Goal: Information Seeking & Learning: Learn about a topic

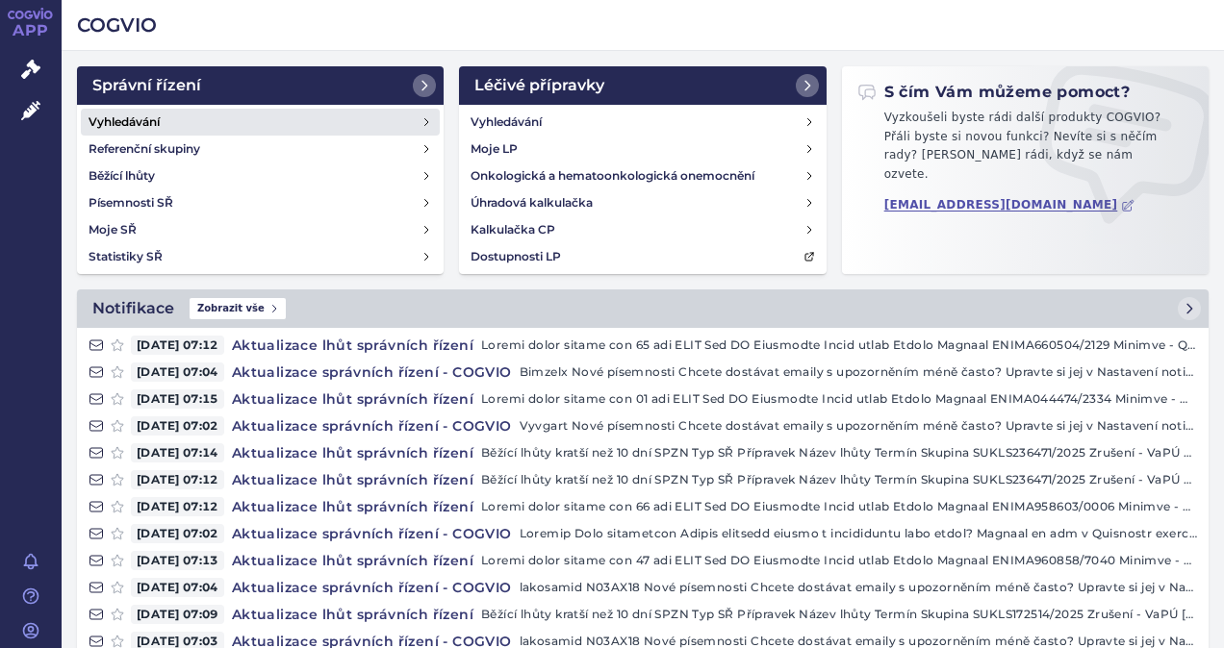
click at [122, 115] on h4 "Vyhledávání" at bounding box center [123, 122] width 71 height 19
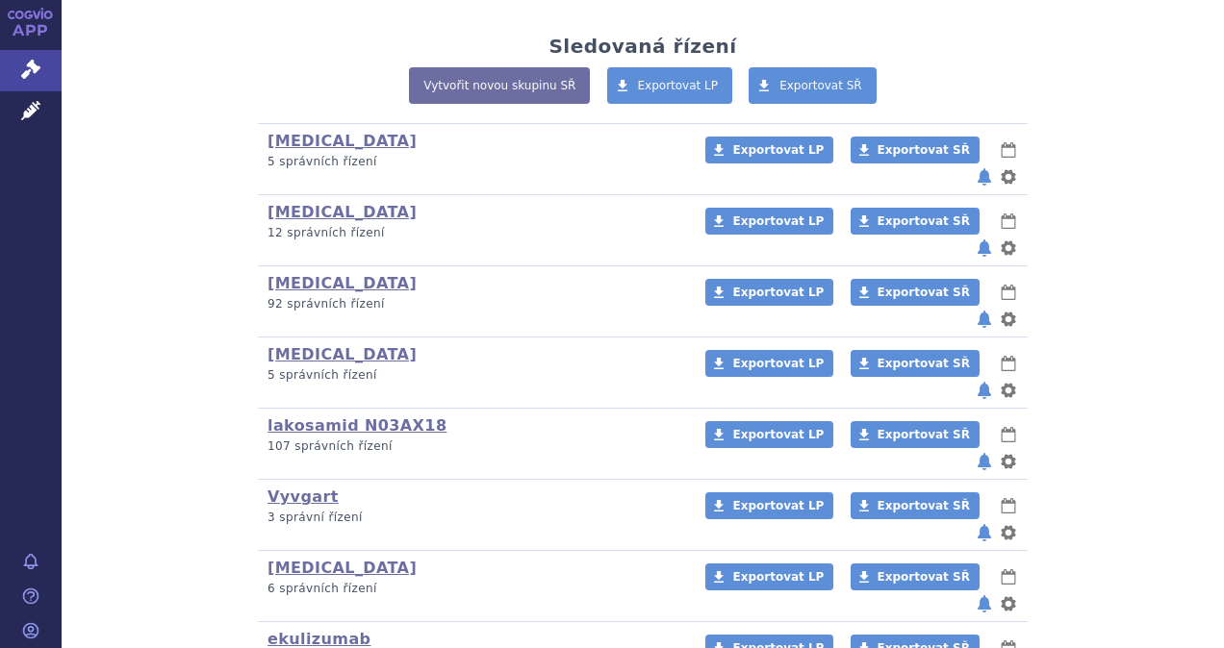
scroll to position [481, 0]
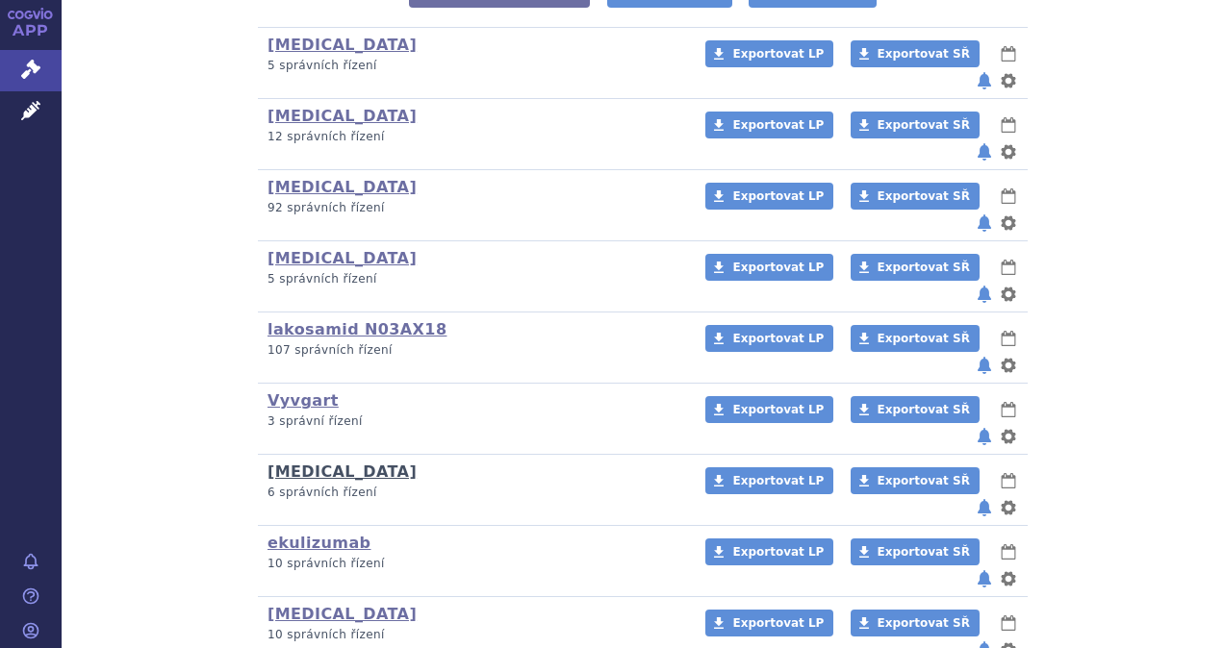
click at [280, 463] on link "Ultomiris" at bounding box center [341, 472] width 149 height 18
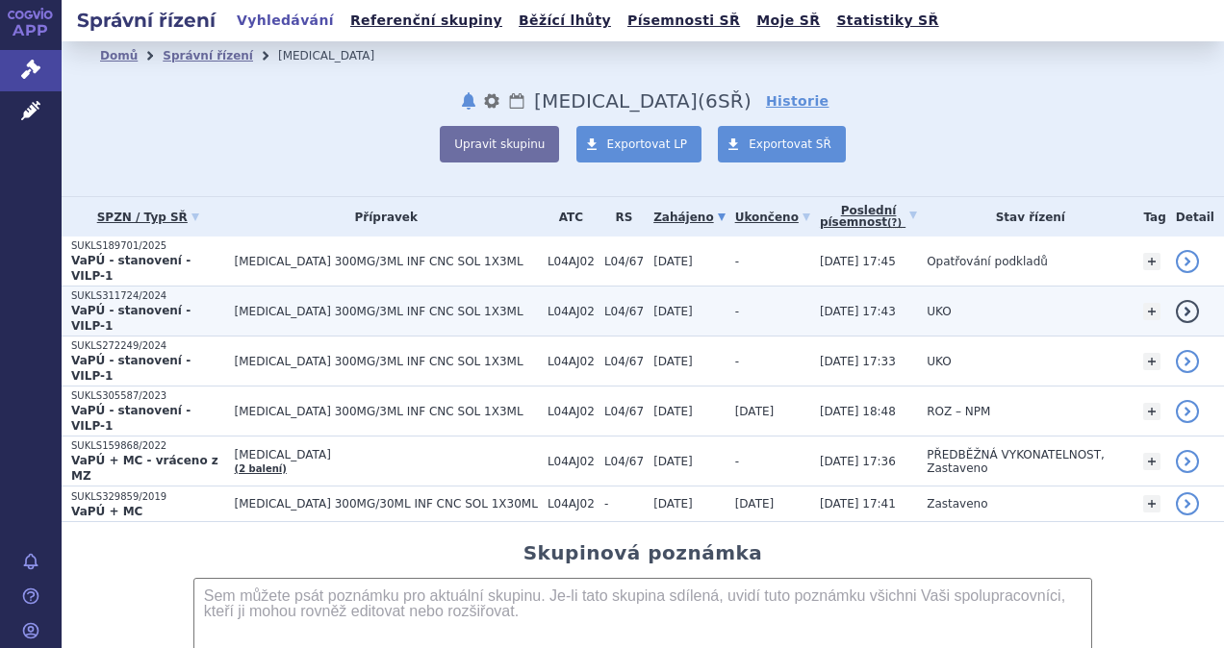
click at [124, 290] on p "SUKLS311724/2024" at bounding box center [148, 296] width 154 height 13
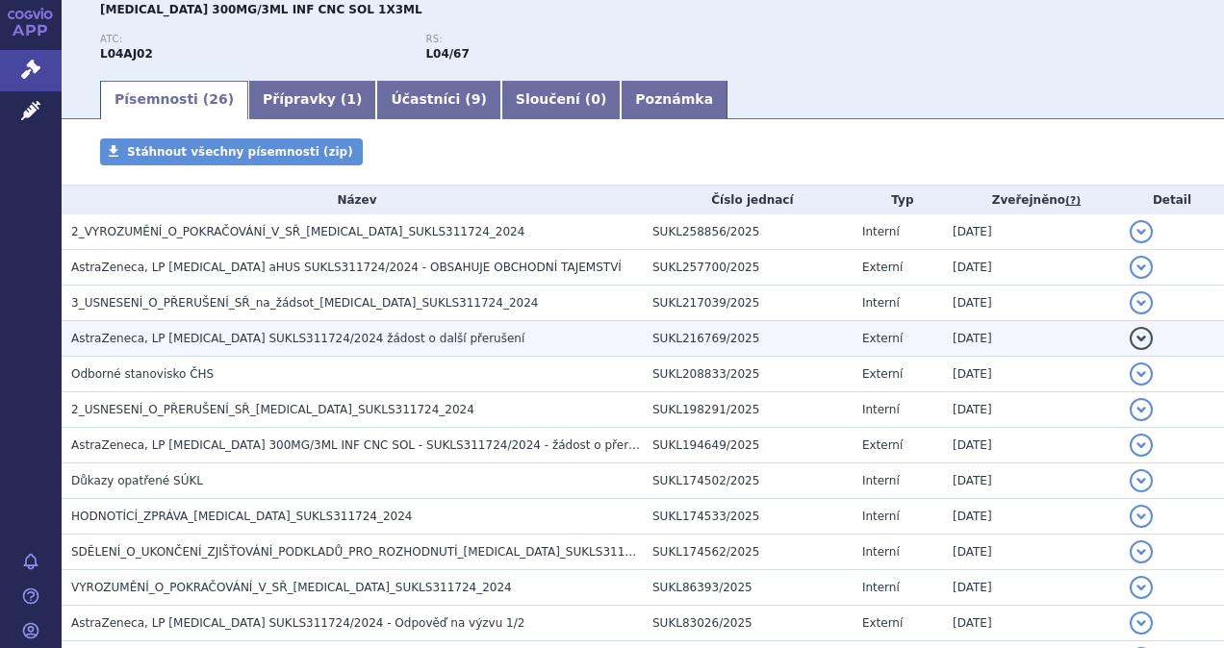
scroll to position [289, 0]
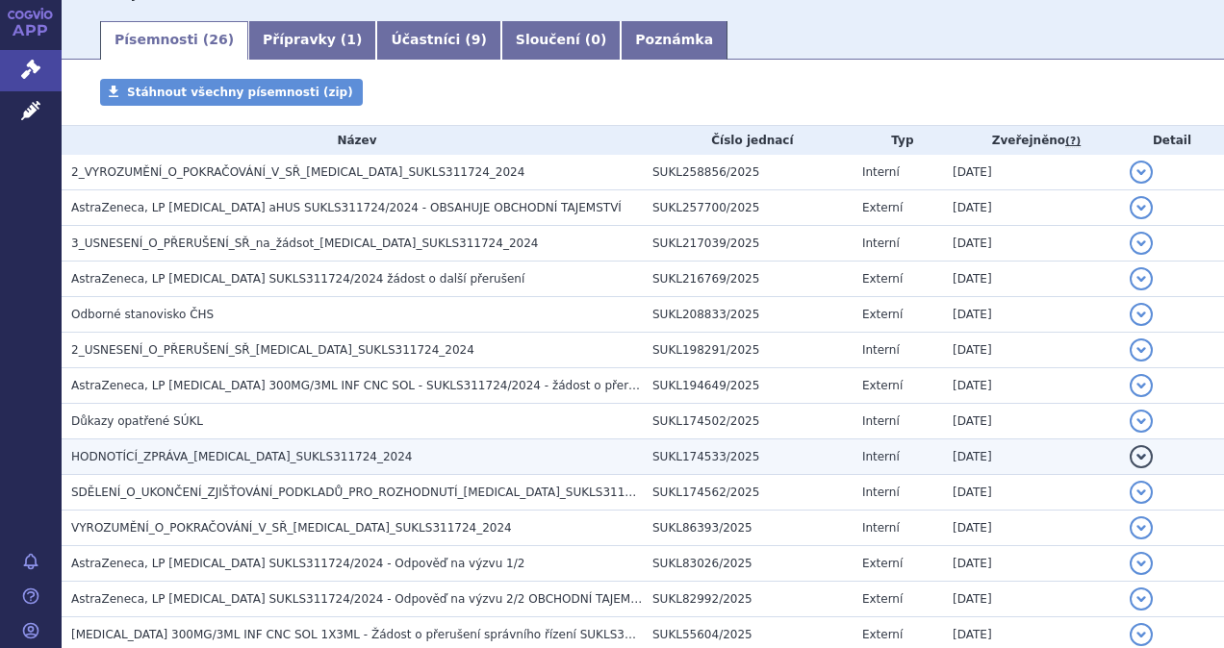
click at [238, 450] on span "HODNOTÍCÍ_ZPRÁVA_ULTOMIRIS_SUKLS311724_2024" at bounding box center [241, 456] width 341 height 13
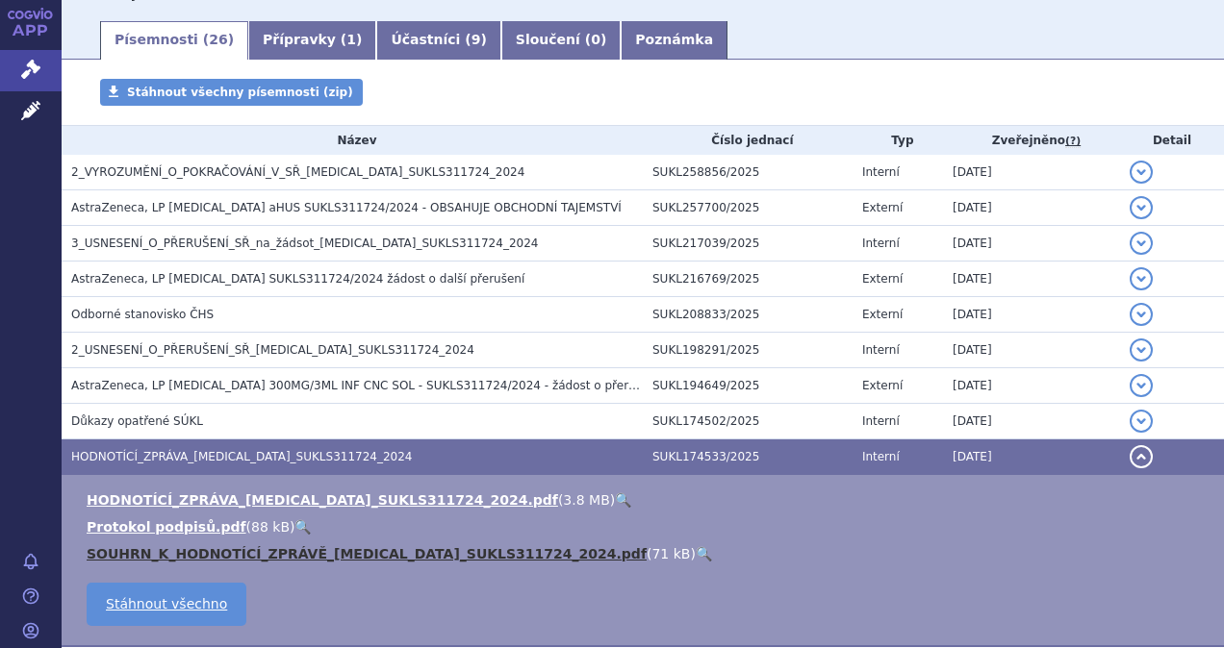
click at [246, 549] on link "SOUHRN_K_HODNOTÍCÍ_ZPRÁVĚ_ULTOMIRIS_SUKLS311724_2024.pdf" at bounding box center [367, 553] width 560 height 15
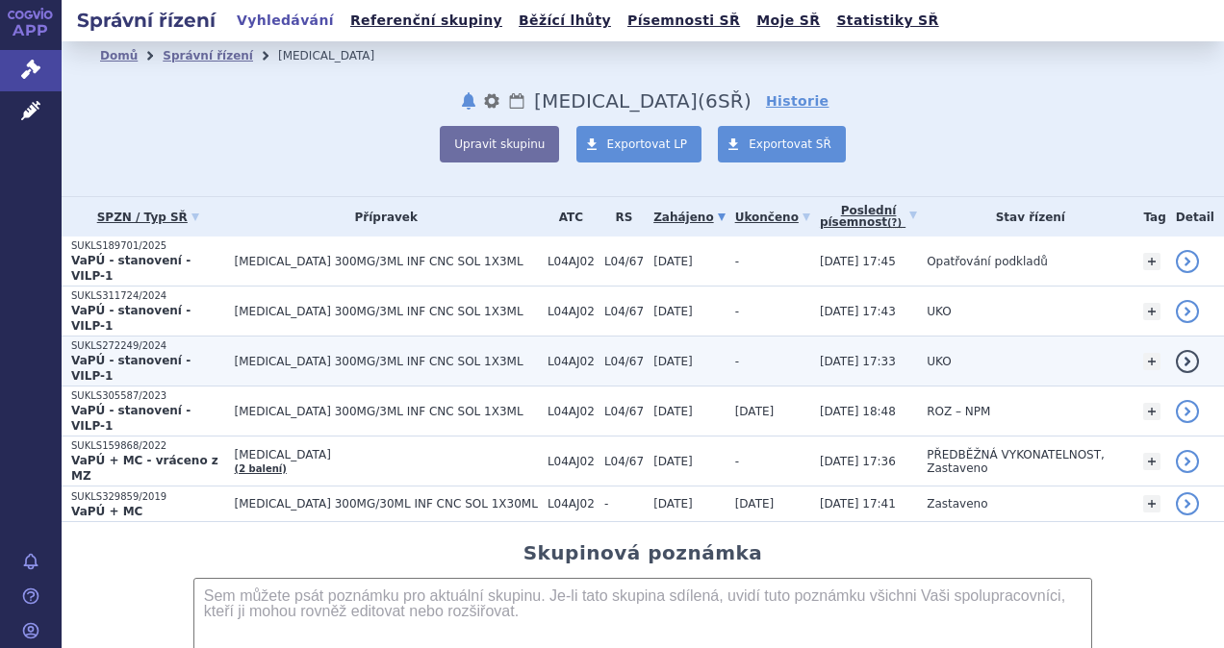
click at [171, 354] on strong "VaPÚ - stanovení - VILP-1" at bounding box center [130, 368] width 119 height 29
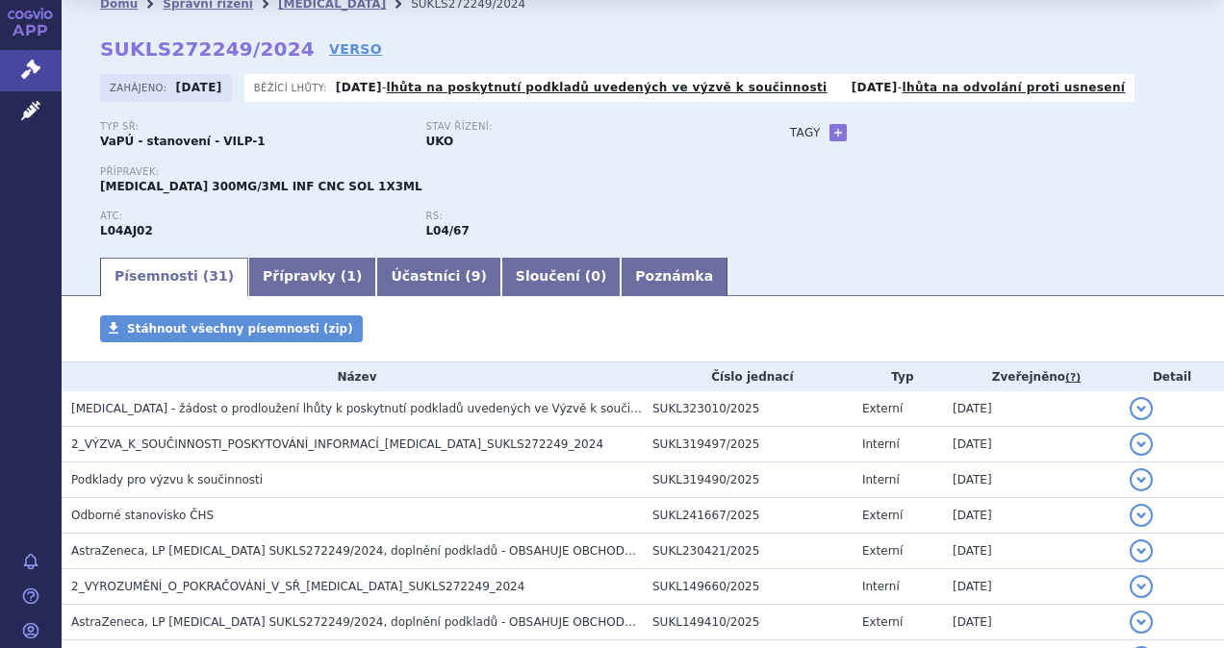
scroll to position [96, 0]
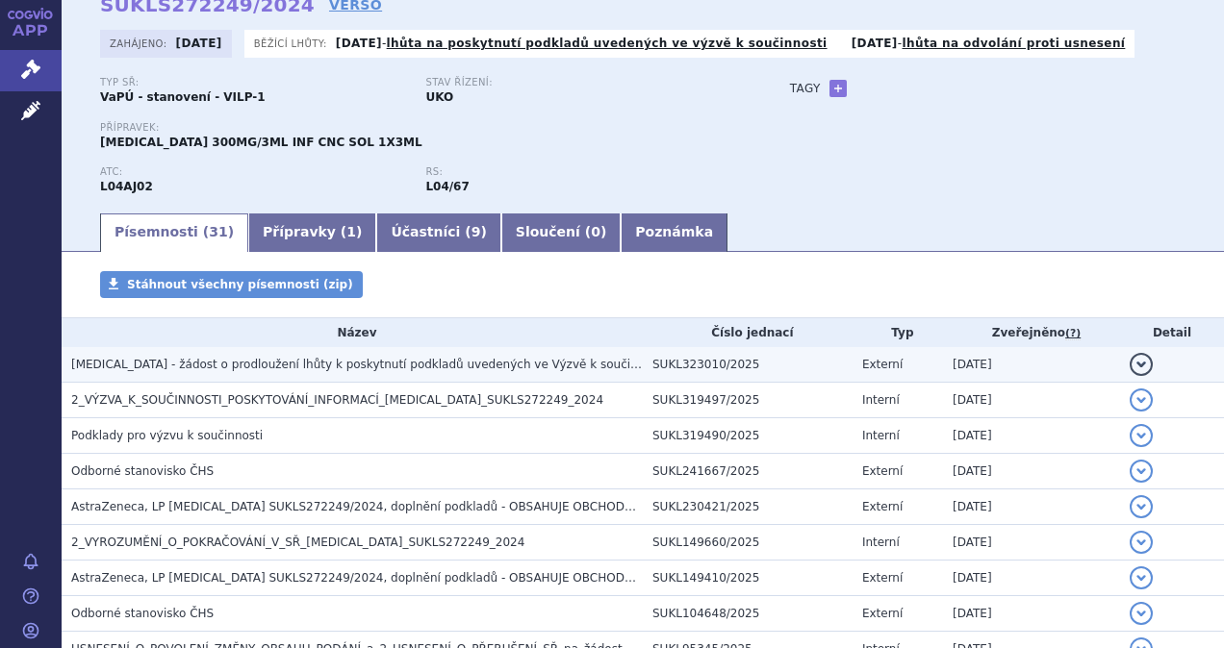
click at [389, 362] on span "Ultomiris - žádost o prodloužení lhůty k poskytnutí podkladů uvedených ve Výzvě…" at bounding box center [514, 364] width 886 height 13
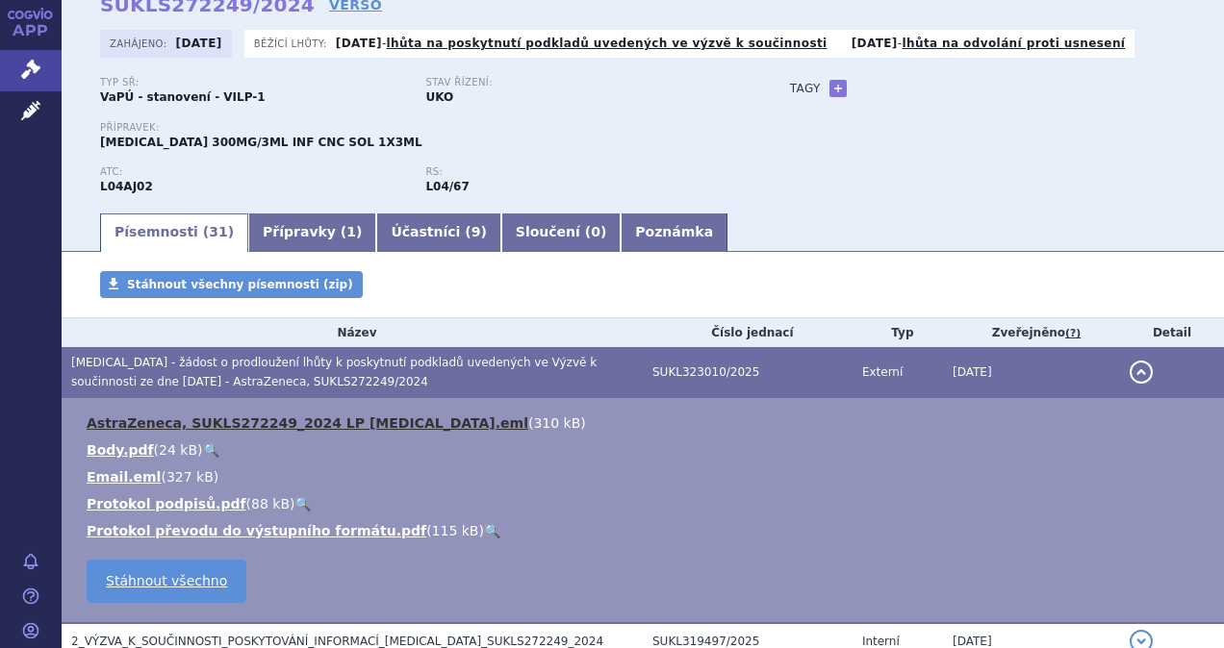
click at [218, 417] on link "AstraZeneca, SUKLS272249_2024 LP Ultomiris.eml" at bounding box center [308, 423] width 442 height 15
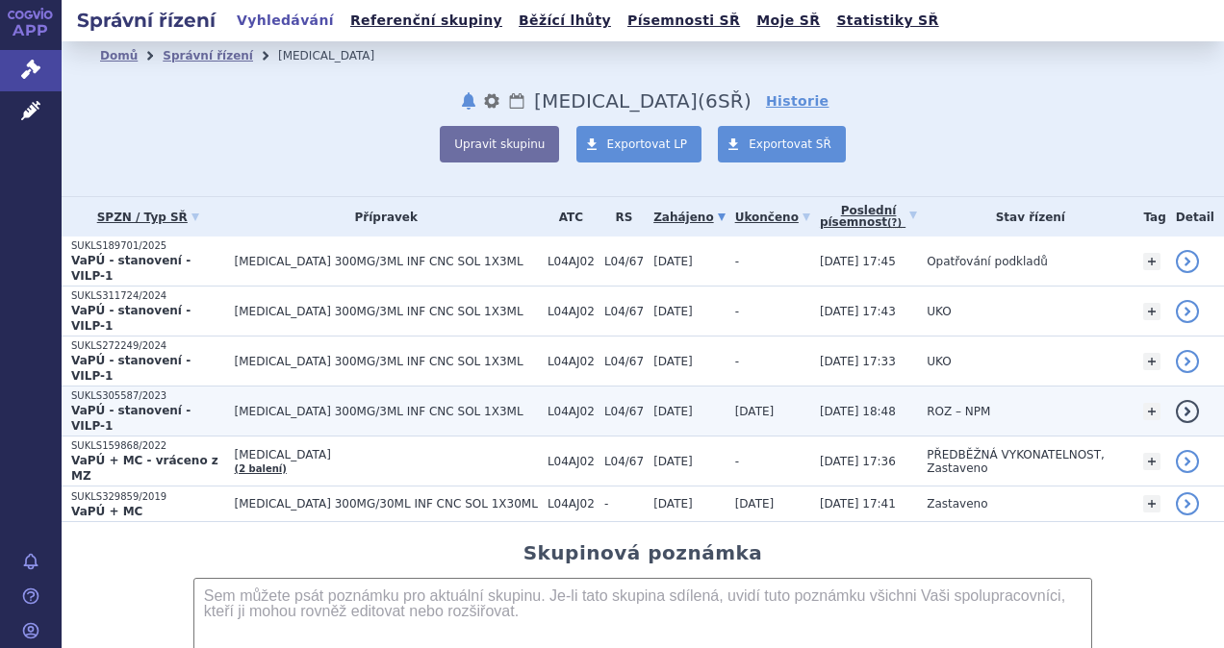
click at [292, 405] on span "[MEDICAL_DATA] 300MG/3ML INF CNC SOL 1X3ML" at bounding box center [386, 411] width 303 height 13
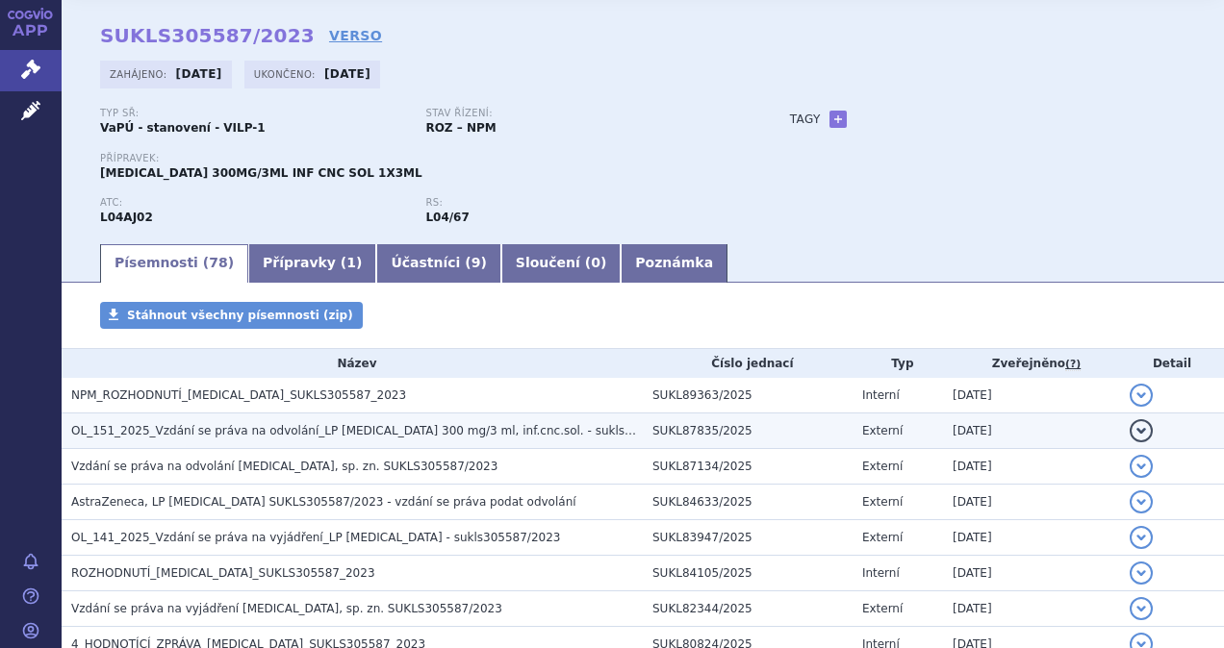
scroll to position [96, 0]
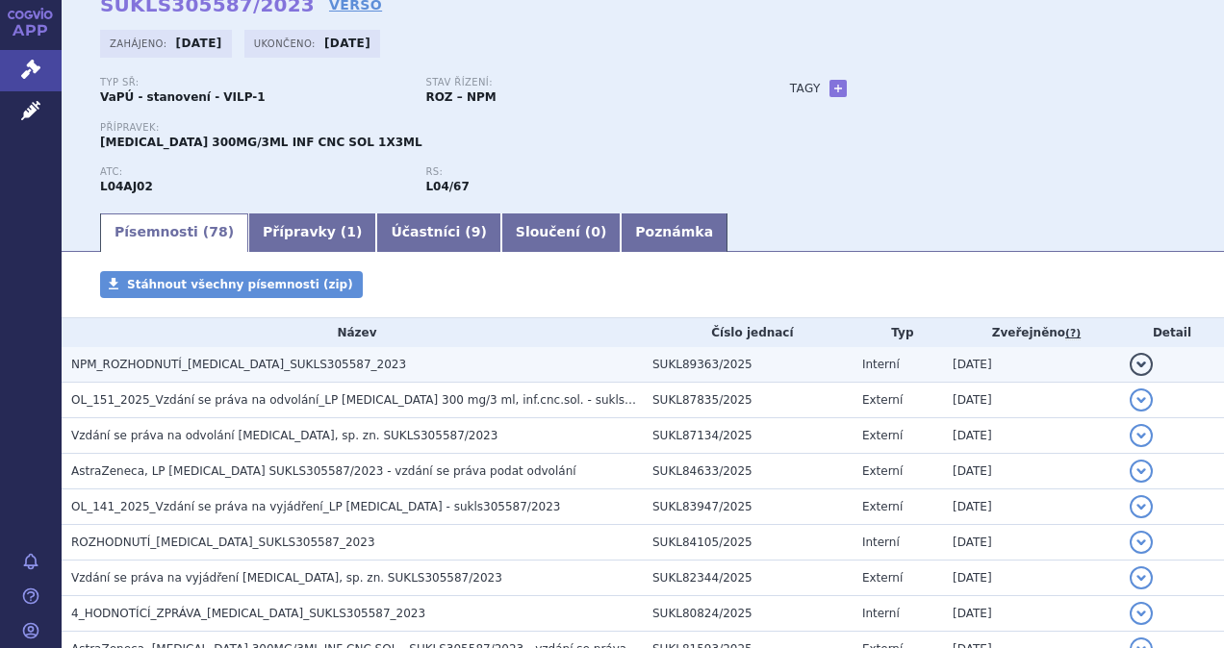
click at [219, 362] on span "NPM_ROZHODNUTÍ_[MEDICAL_DATA]_SUKLS305587_2023" at bounding box center [238, 364] width 335 height 13
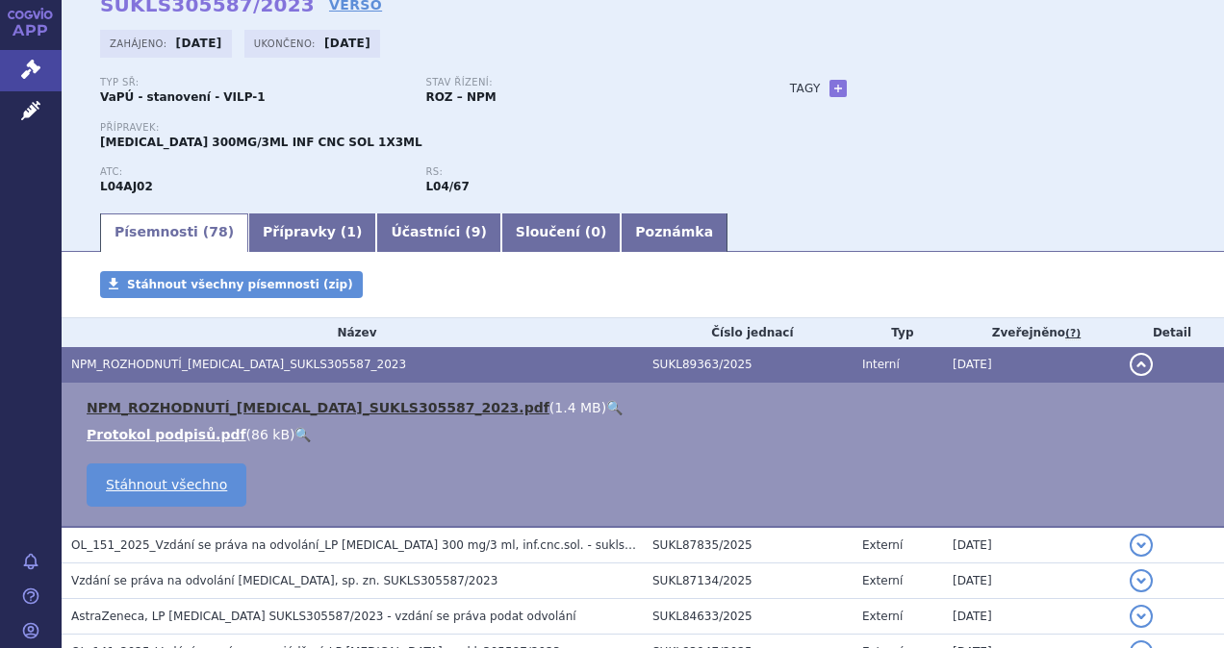
click at [219, 408] on link "NPM_ROZHODNUTÍ_[MEDICAL_DATA]_SUKLS305587_2023.pdf" at bounding box center [318, 407] width 463 height 15
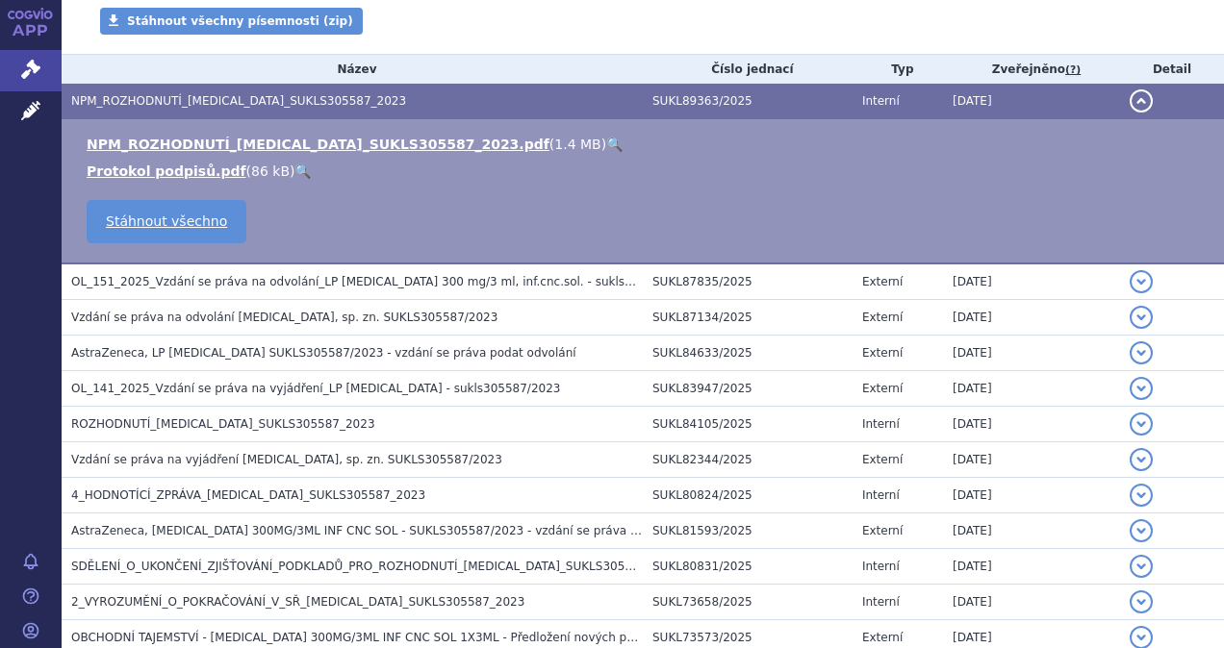
scroll to position [385, 0]
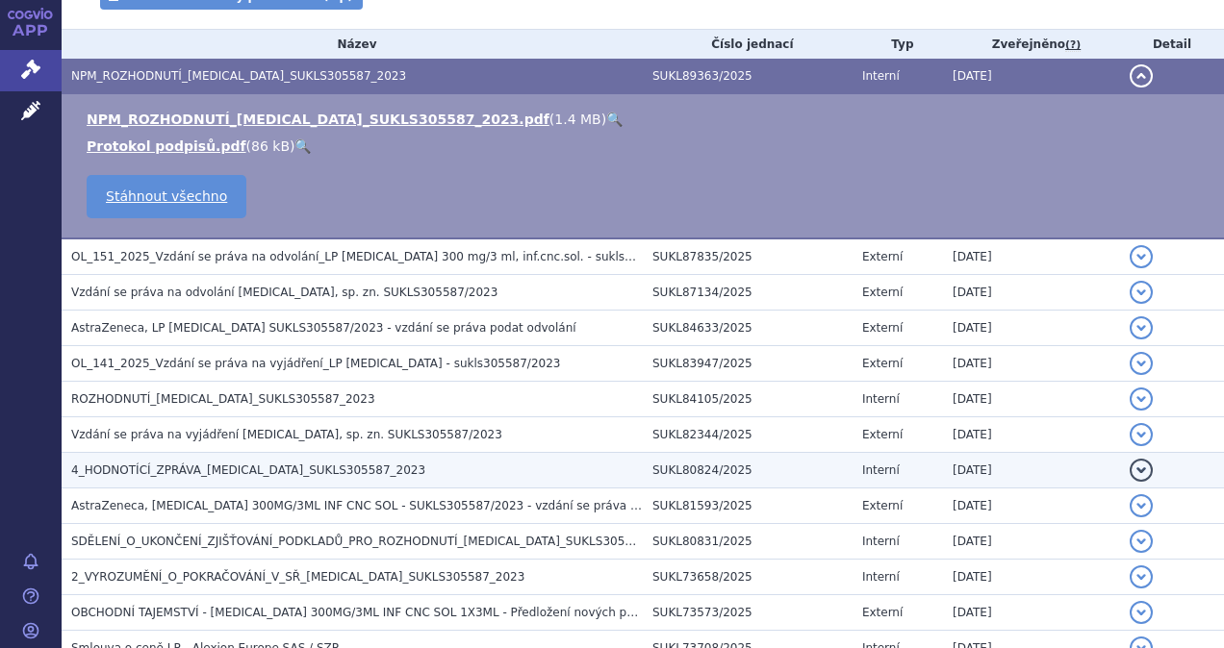
click at [162, 468] on span "4_HODNOTÍCÍ_ZPRÁVA_[MEDICAL_DATA]_SUKLS305587_2023" at bounding box center [248, 470] width 354 height 13
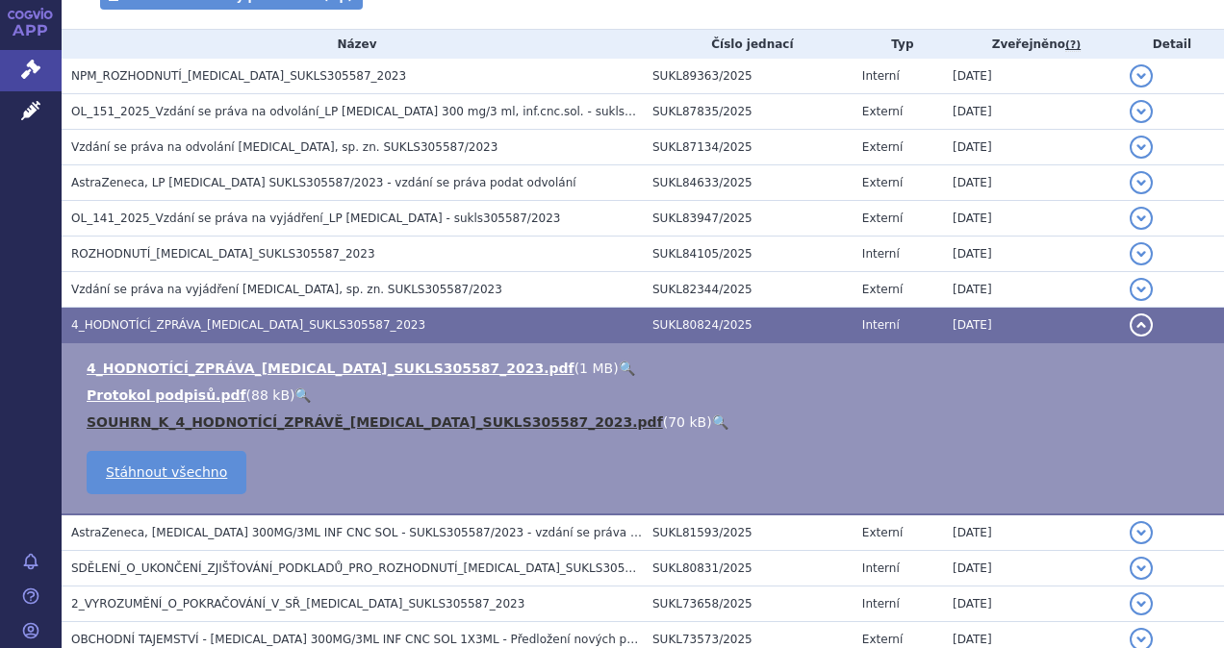
click at [212, 417] on link "SOUHRN_K_4_HODNOTÍCÍ_ZPRÁVĚ_[MEDICAL_DATA]_SUKLS305587_2023.pdf" at bounding box center [375, 422] width 576 height 15
